Goal: Check status: Check status

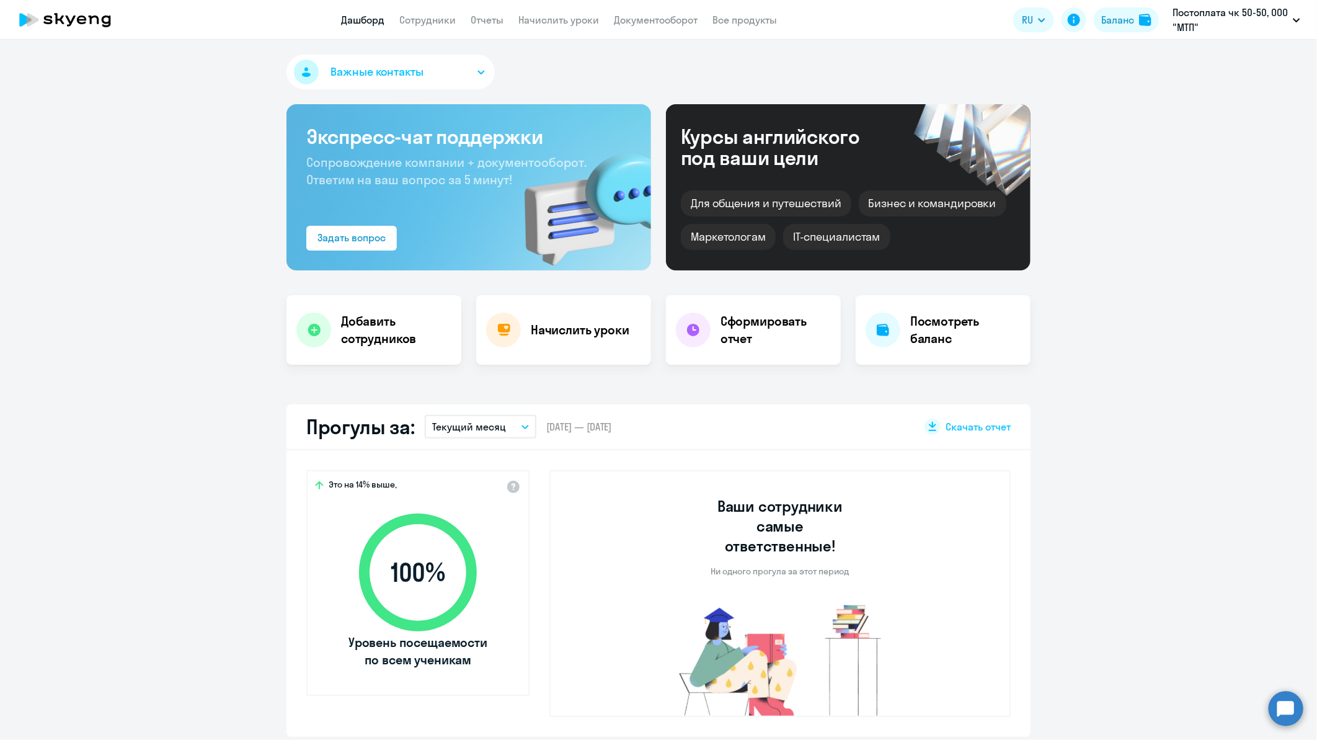
select select "30"
click at [1203, 56] on li "Предоплата 50-50, ООО, Вентум мед" at bounding box center [1212, 57] width 188 height 31
click at [438, 20] on link "Сотрудники" at bounding box center [427, 20] width 56 height 12
select select "30"
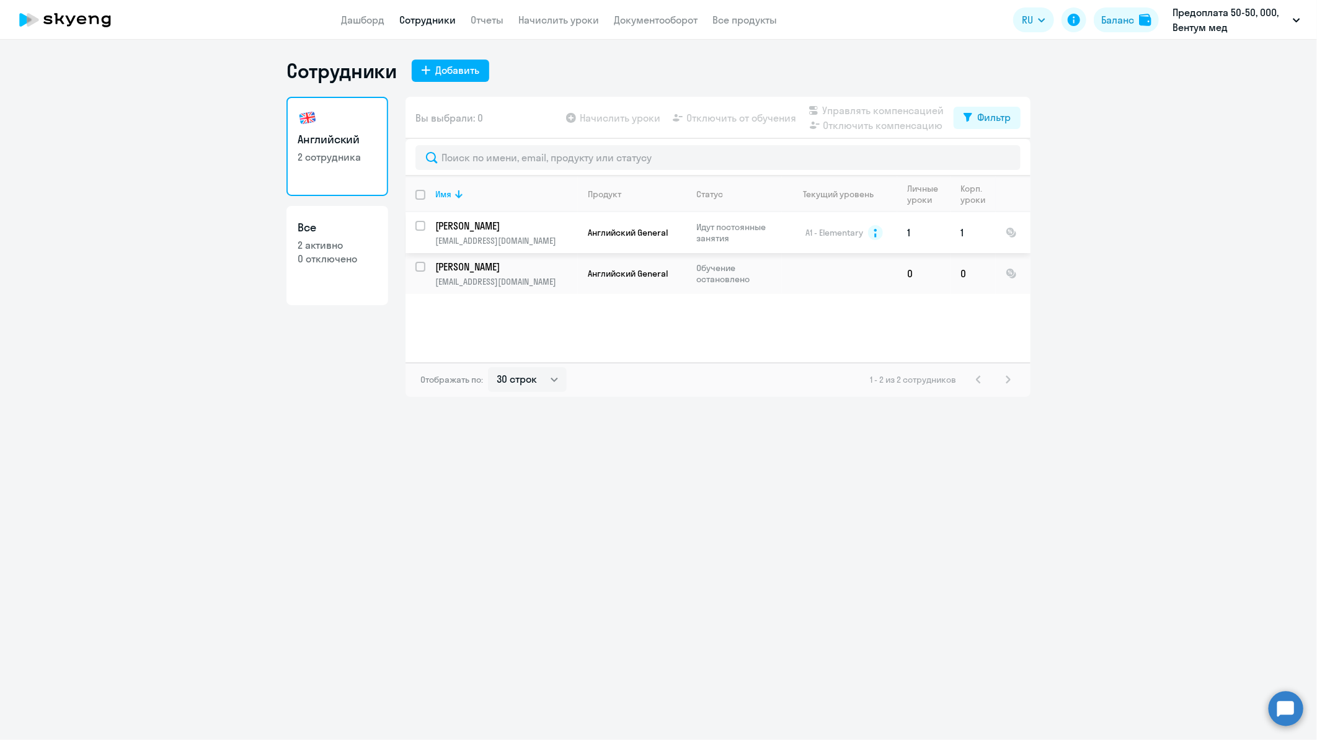
click at [458, 224] on p "[PERSON_NAME]" at bounding box center [505, 226] width 140 height 14
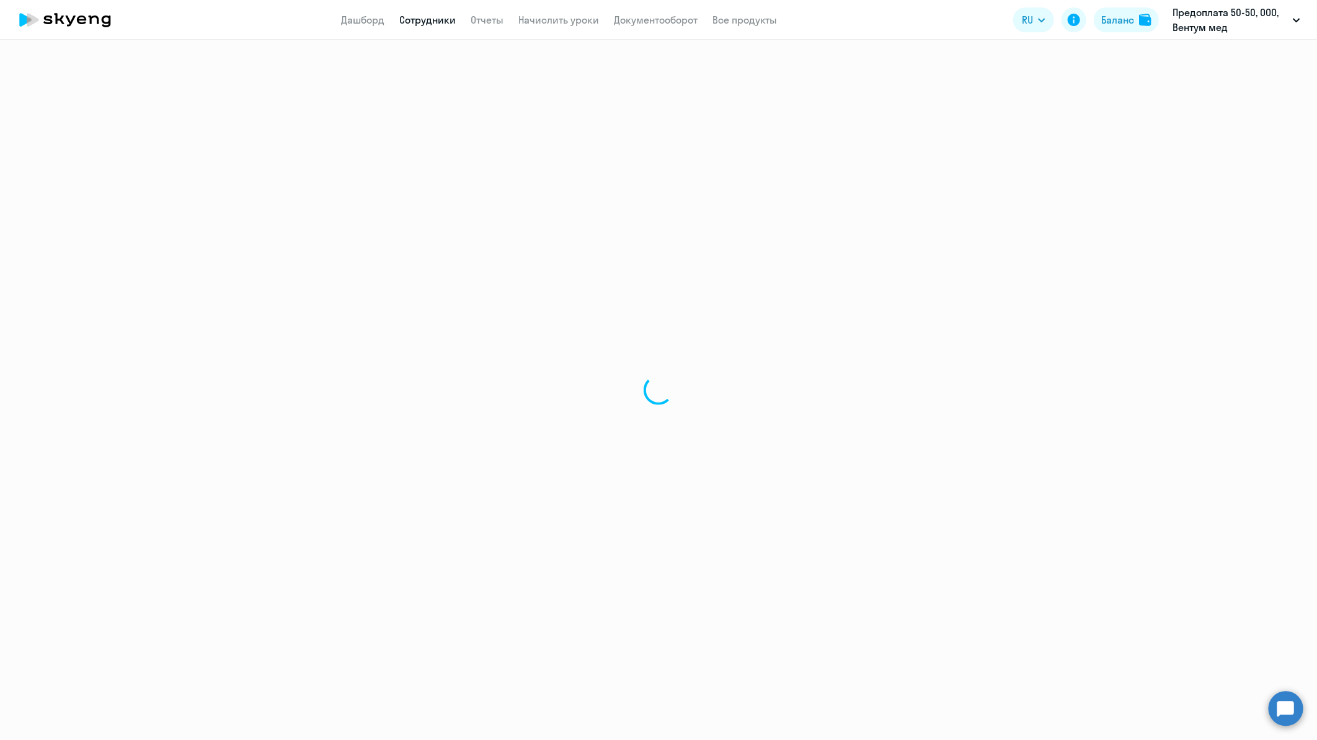
select select "english"
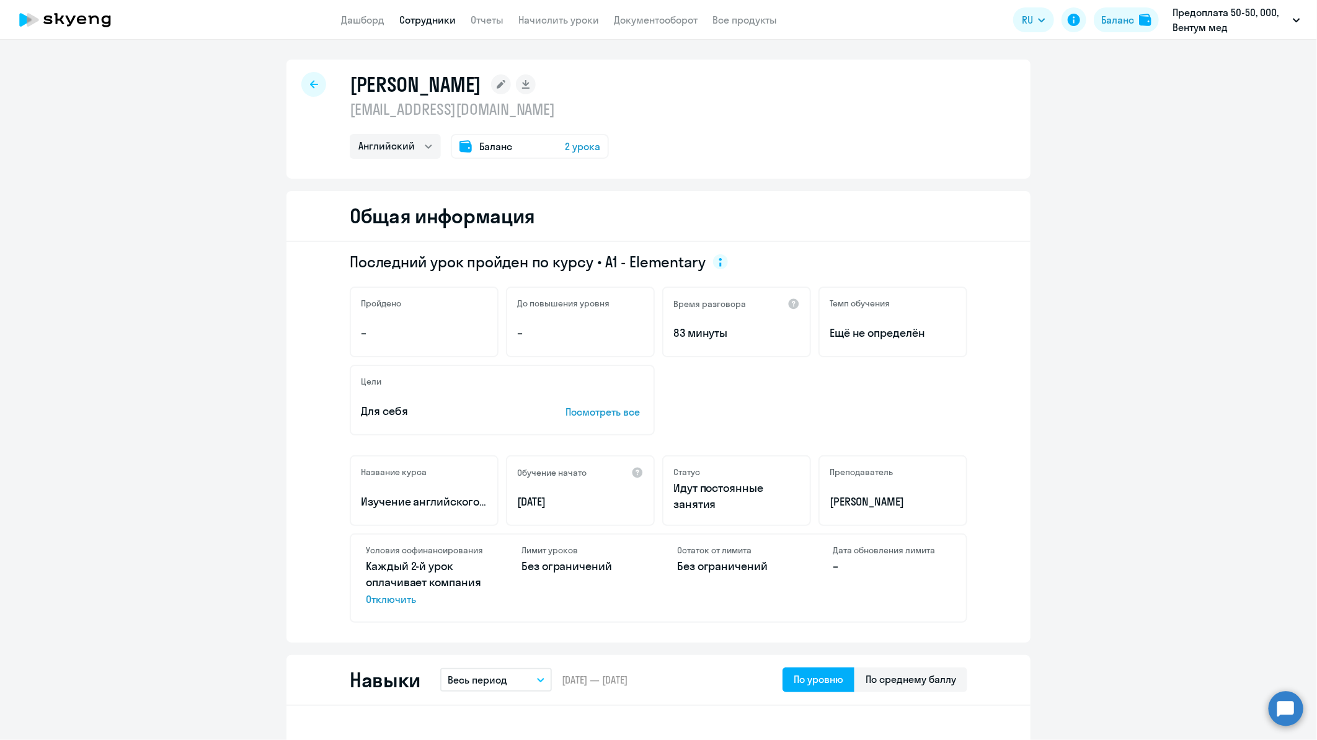
click at [577, 140] on span "2 урока" at bounding box center [582, 146] width 35 height 15
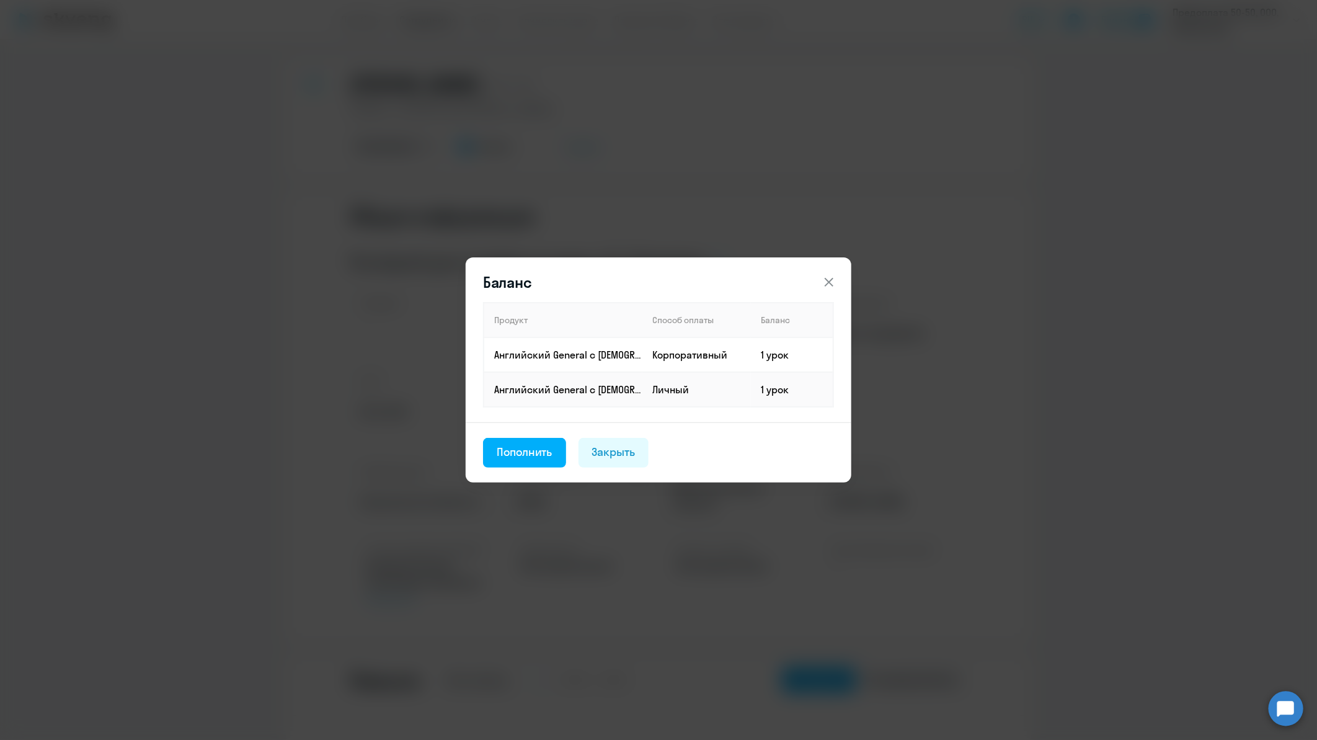
click at [823, 273] on button at bounding box center [829, 282] width 25 height 25
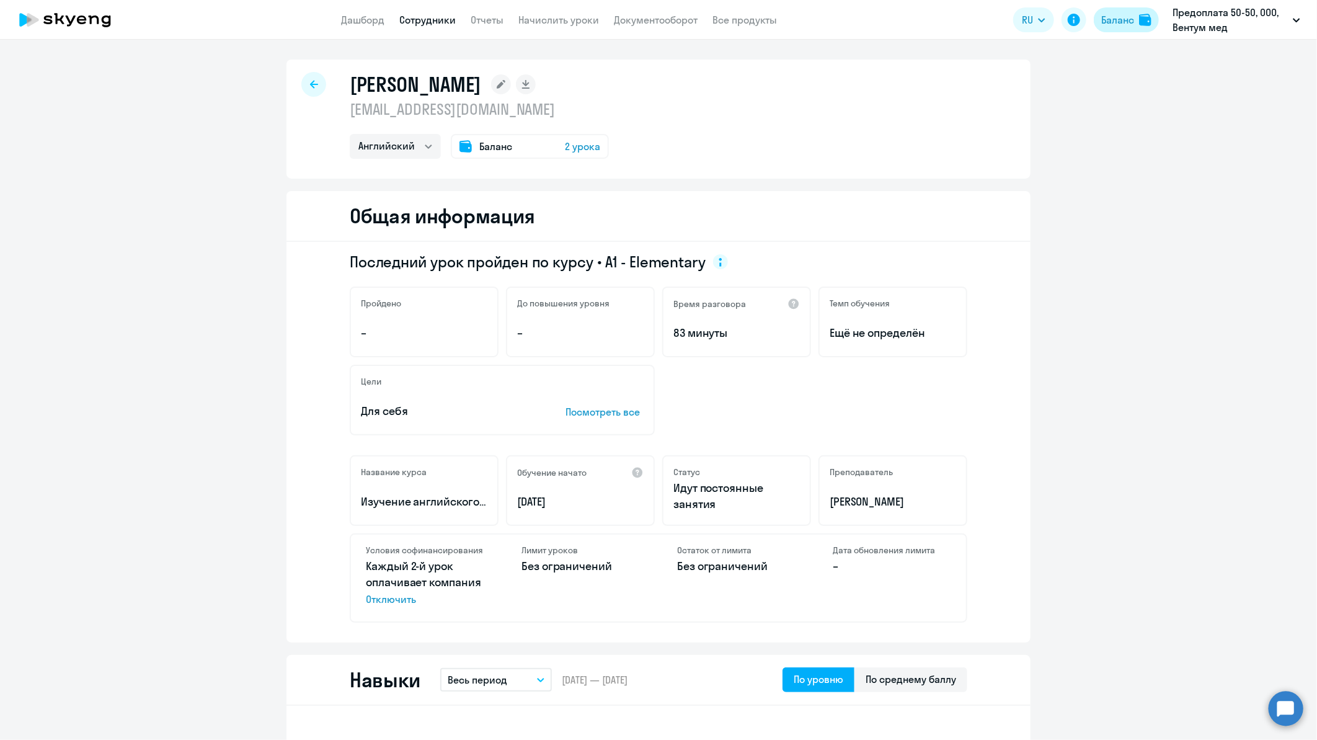
click at [1133, 22] on div "Баланс" at bounding box center [1117, 19] width 33 height 15
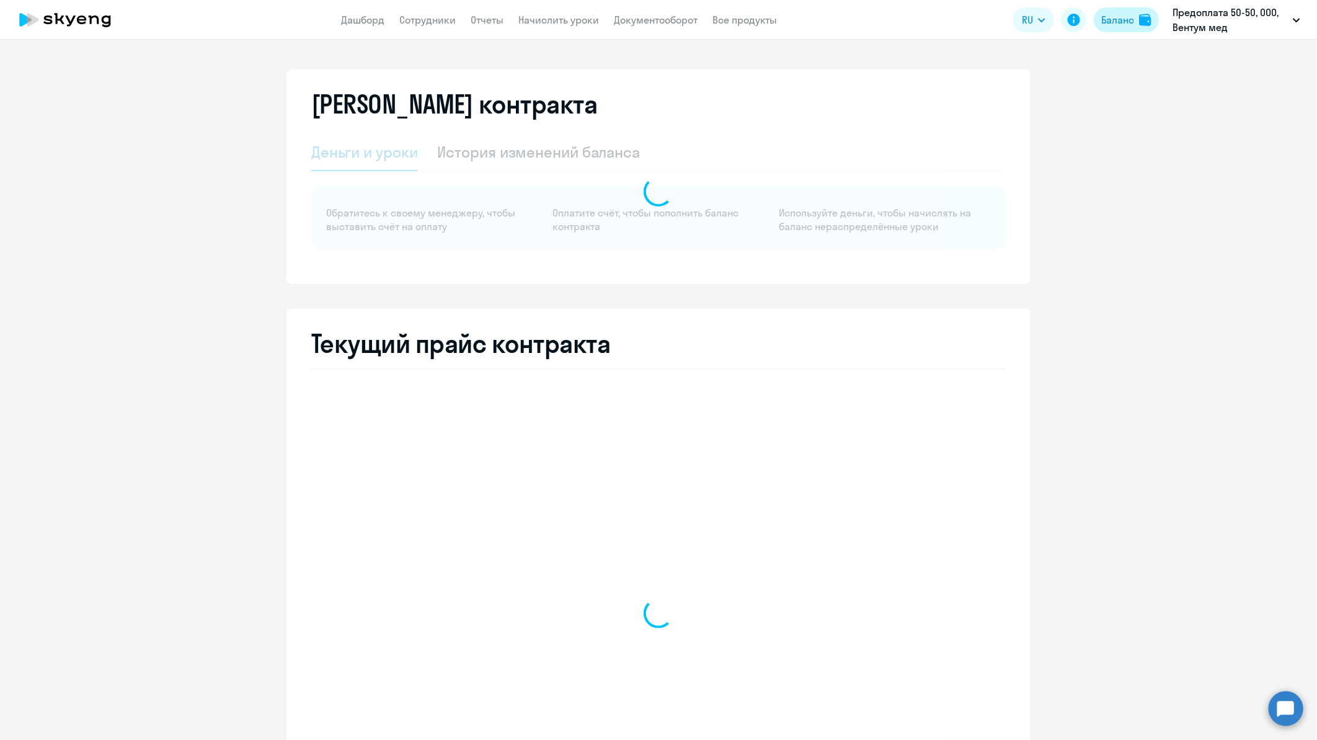
select select "english_adult_not_native_speaker"
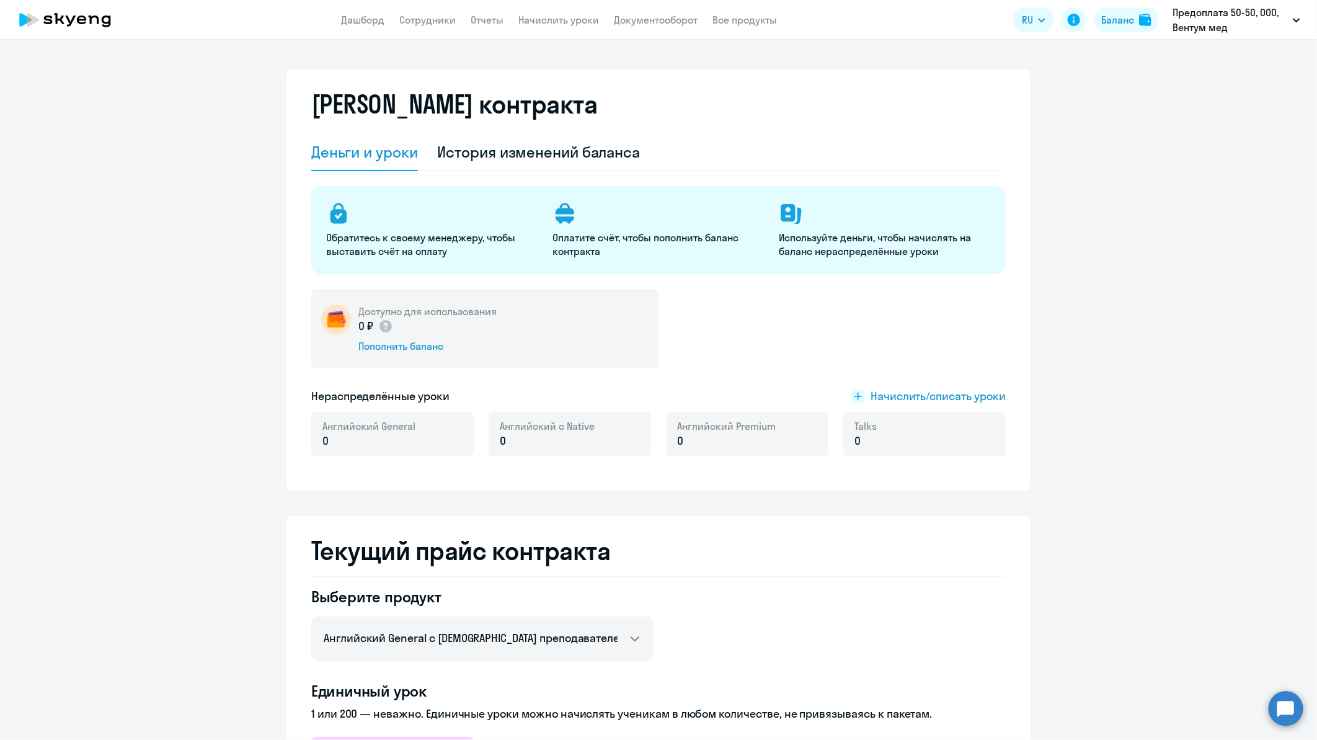
click at [560, 215] on icon at bounding box center [564, 213] width 25 height 25
click at [564, 149] on div "История изменений баланса" at bounding box center [539, 152] width 203 height 20
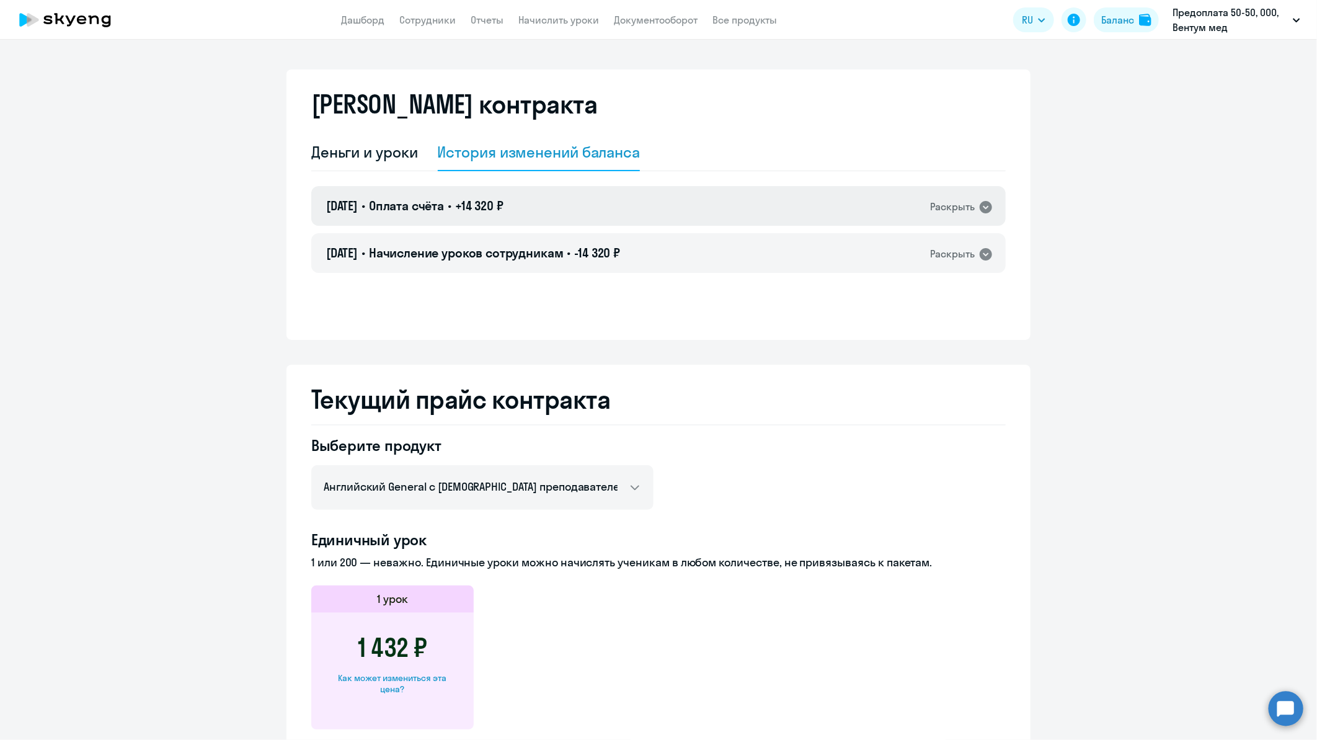
click at [980, 206] on icon at bounding box center [986, 207] width 12 height 12
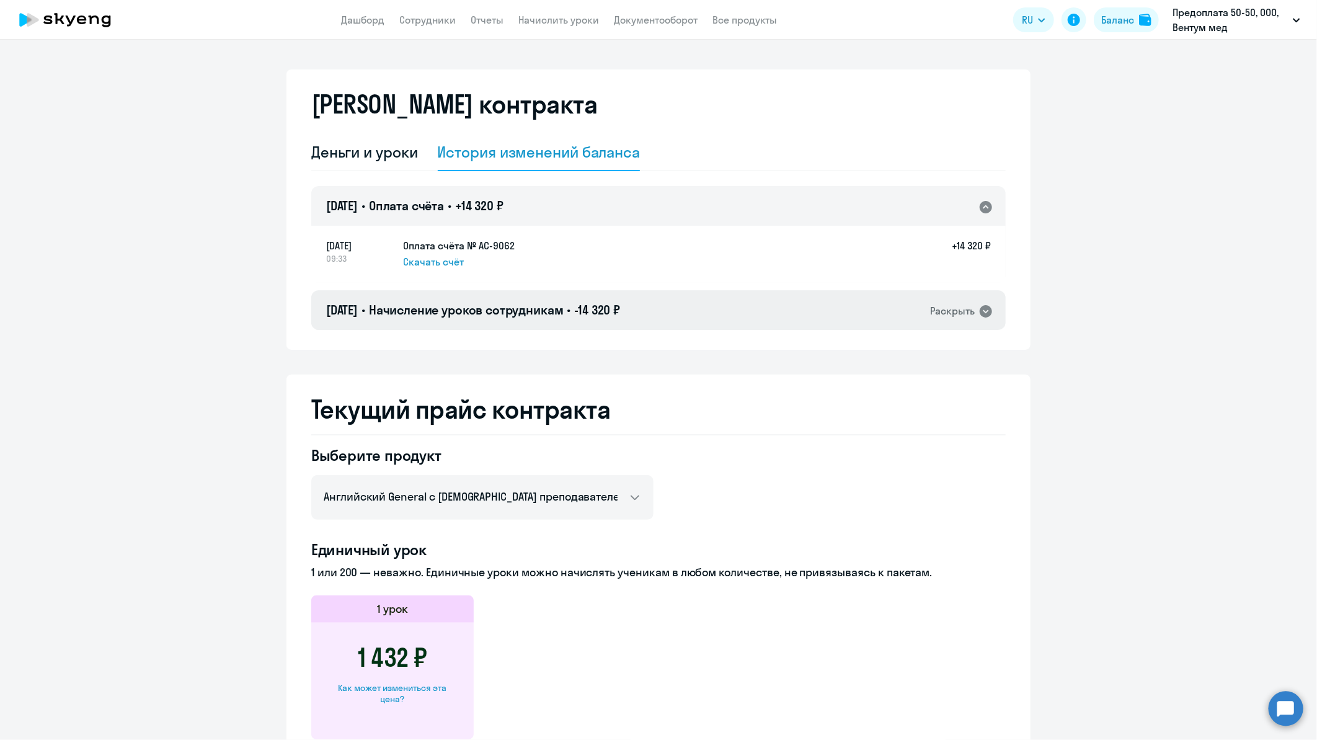
click at [982, 307] on icon at bounding box center [986, 311] width 12 height 12
